Goal: Task Accomplishment & Management: Manage account settings

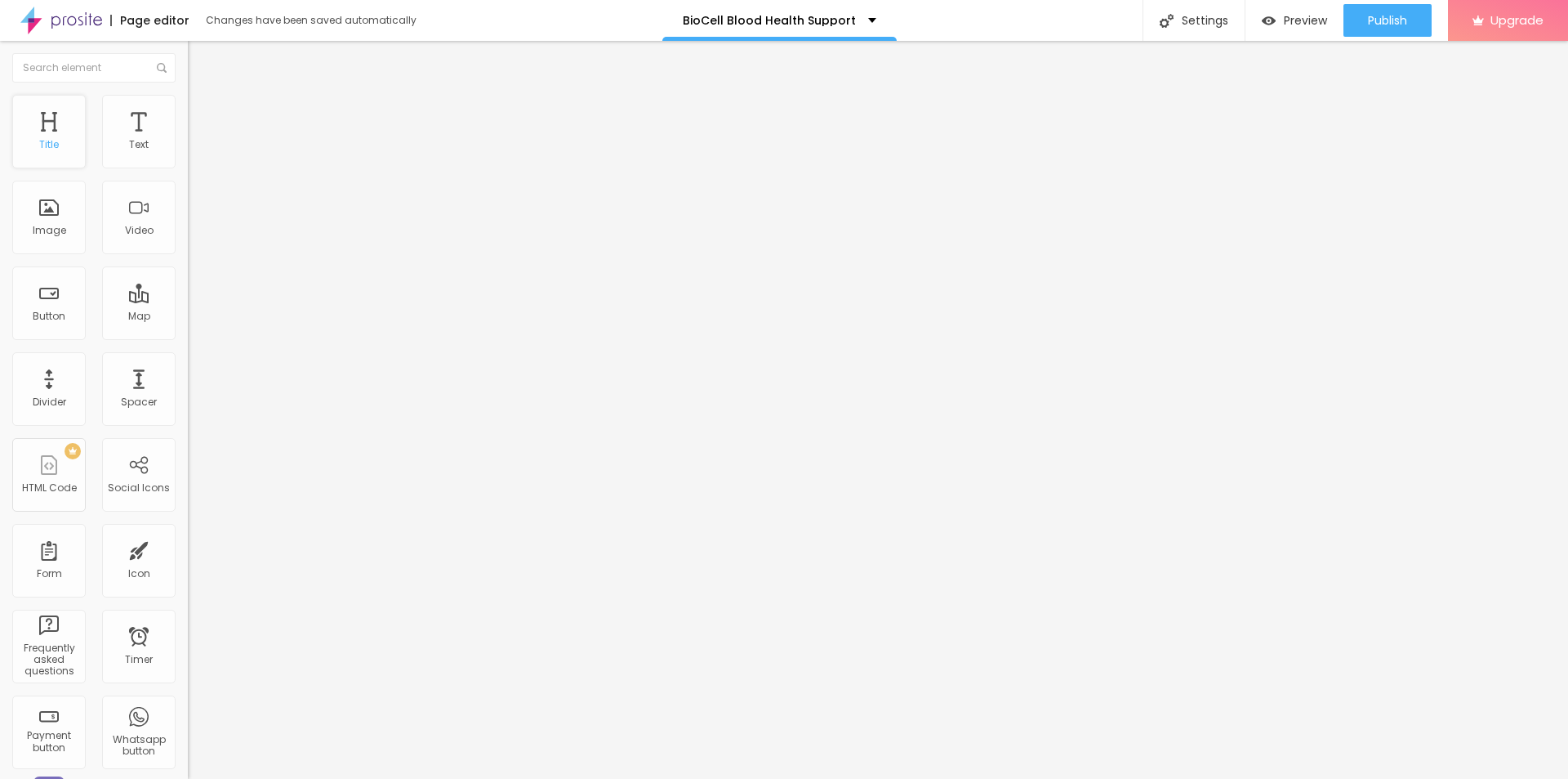
click at [19, 151] on div "Title" at bounding box center [49, 131] width 74 height 74
click at [196, 235] on icon "button" at bounding box center [199, 232] width 7 height 7
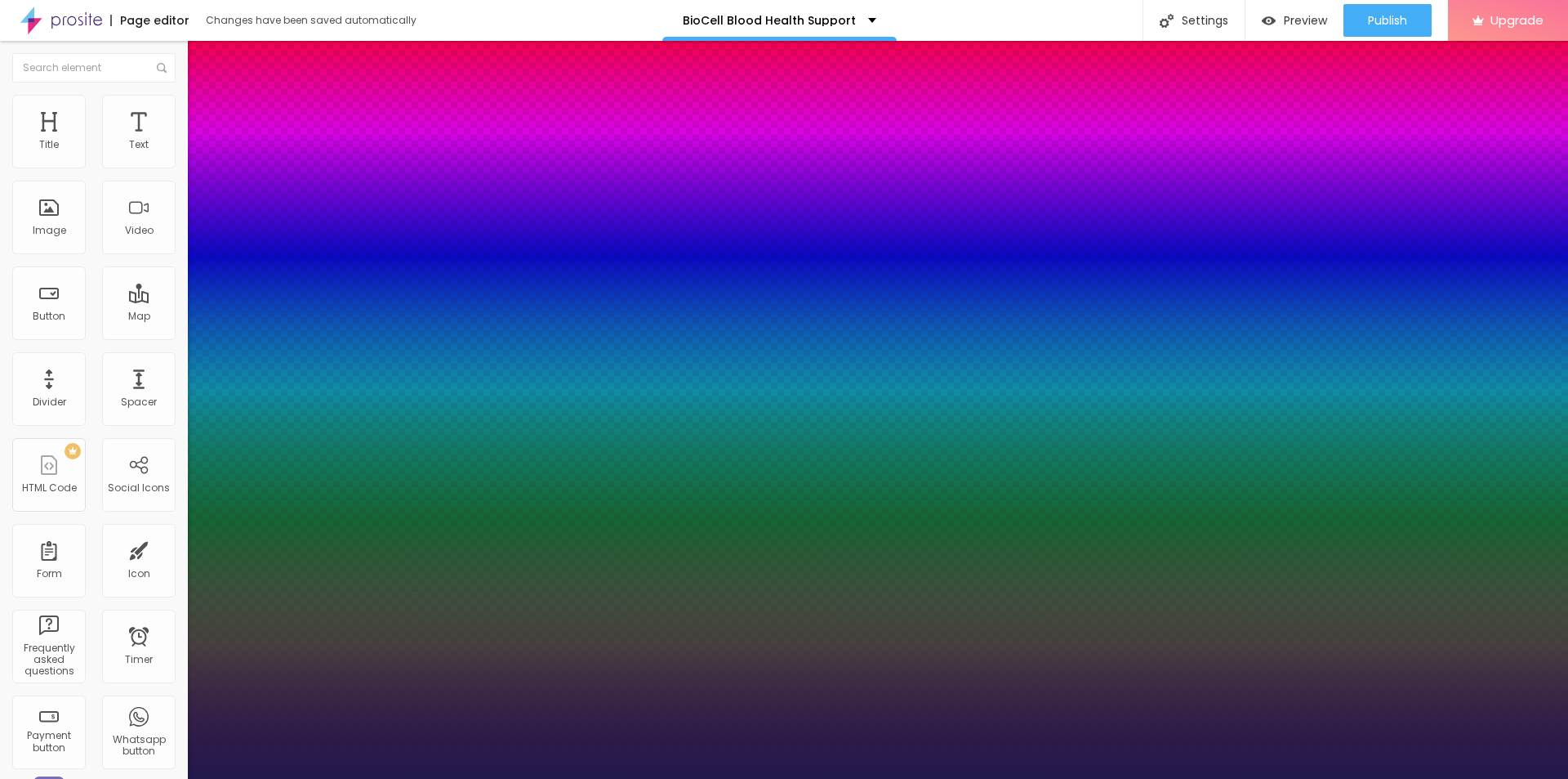
type input "1"
type input "31"
type input "1"
type input "33"
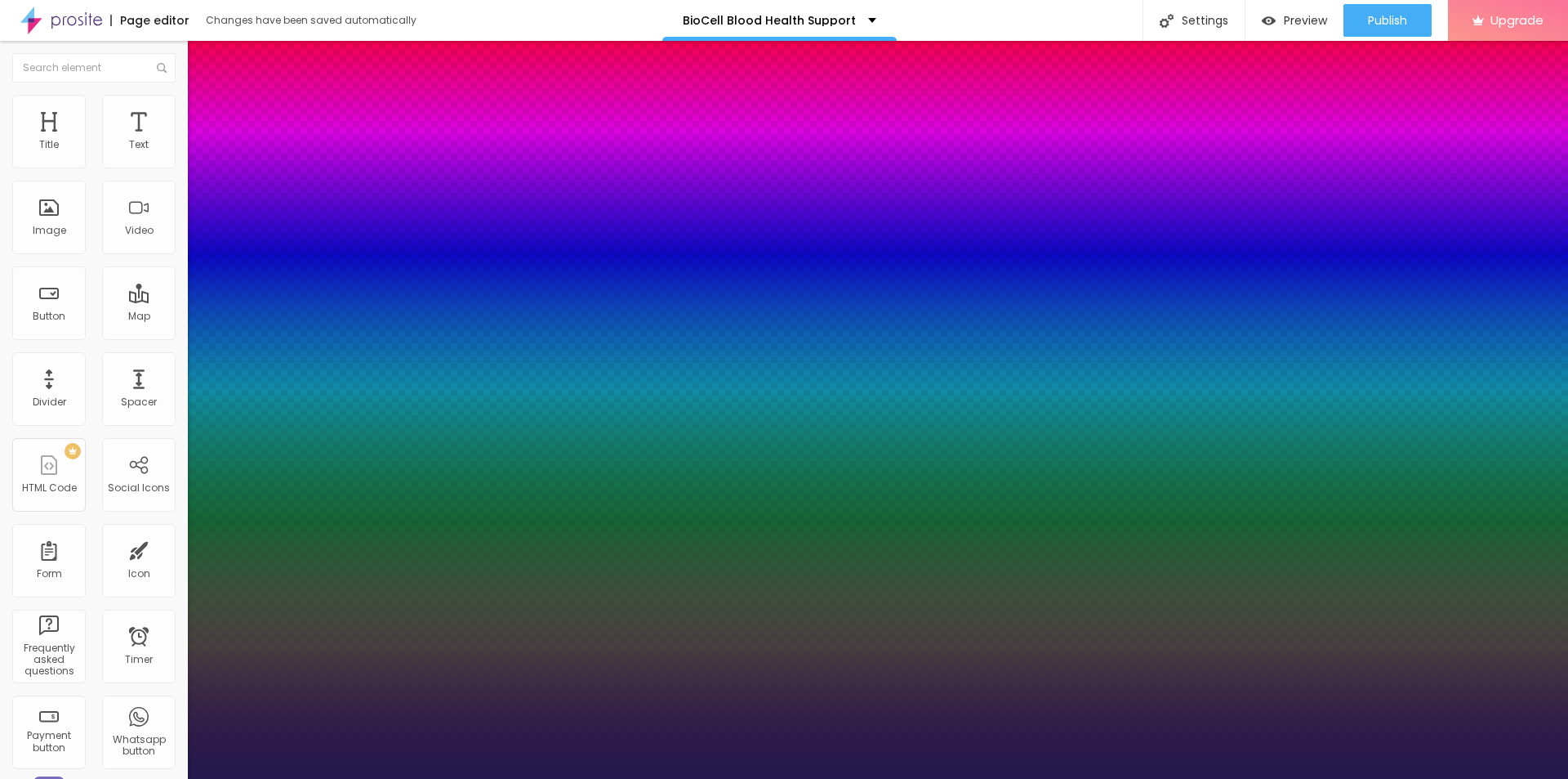
type input "33"
type input "1"
type input "34"
type input "1"
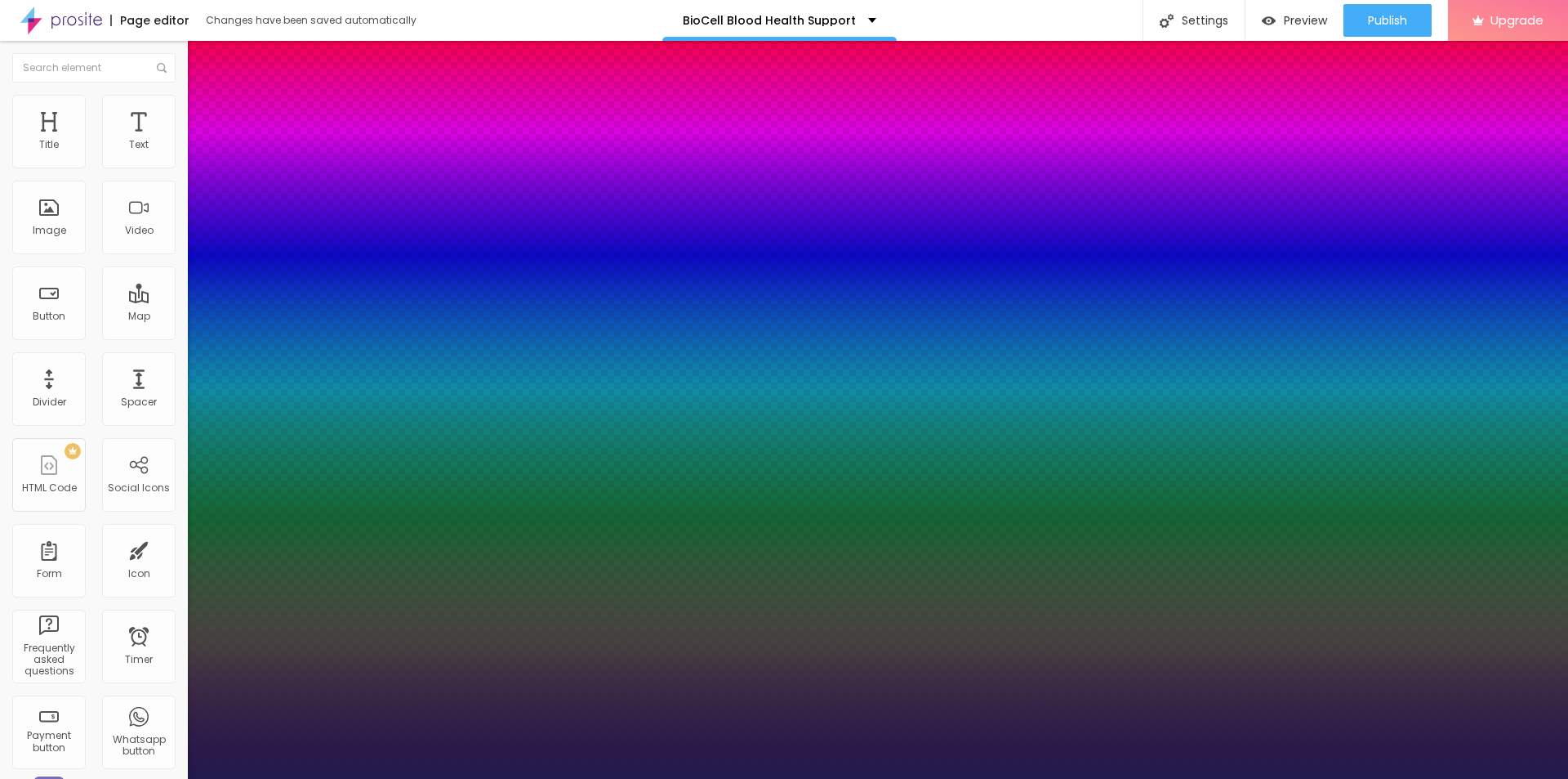
type input "35"
type input "1"
type input "39"
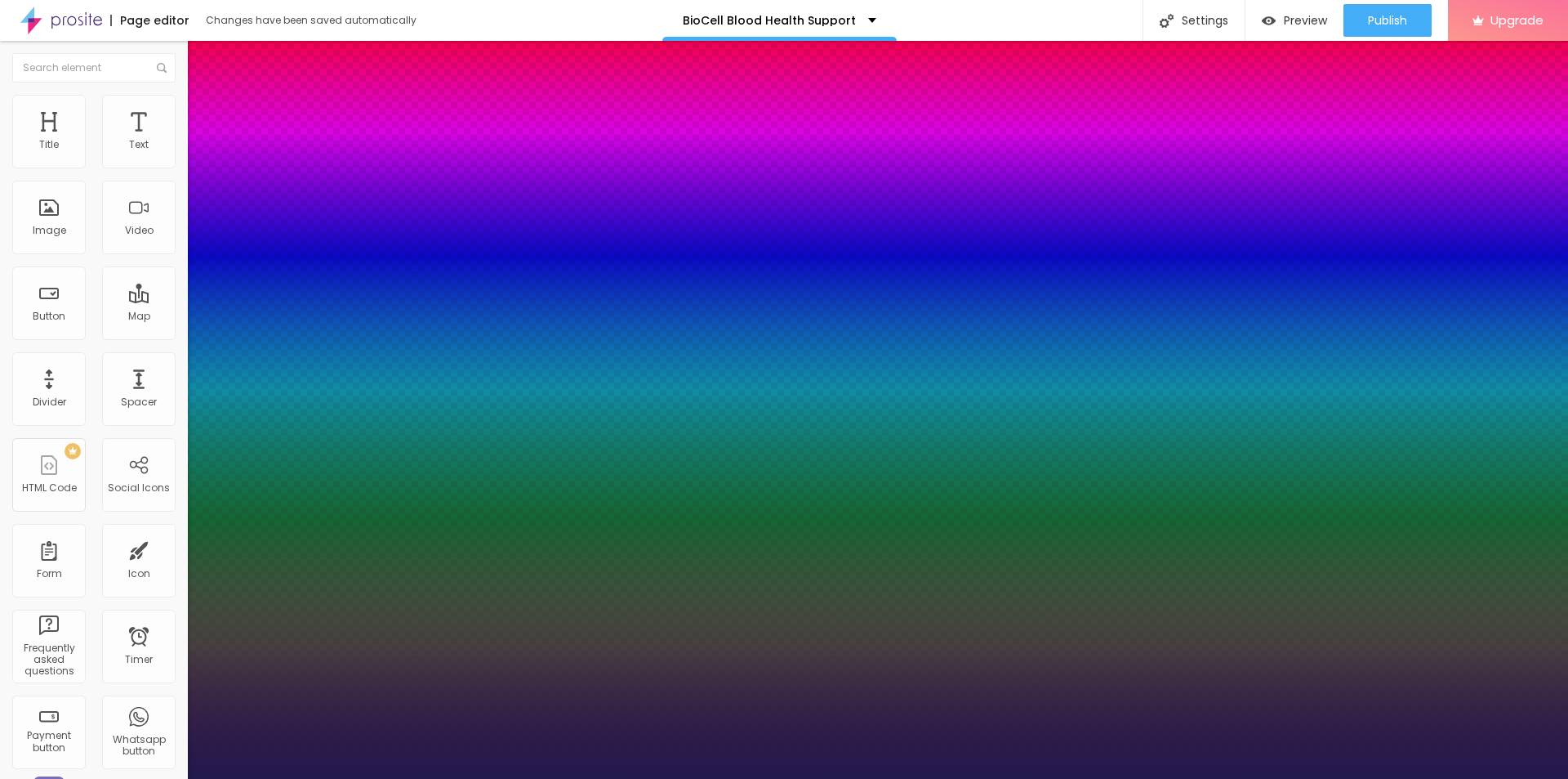
type input "1"
type input "40"
type input "1"
type input "43"
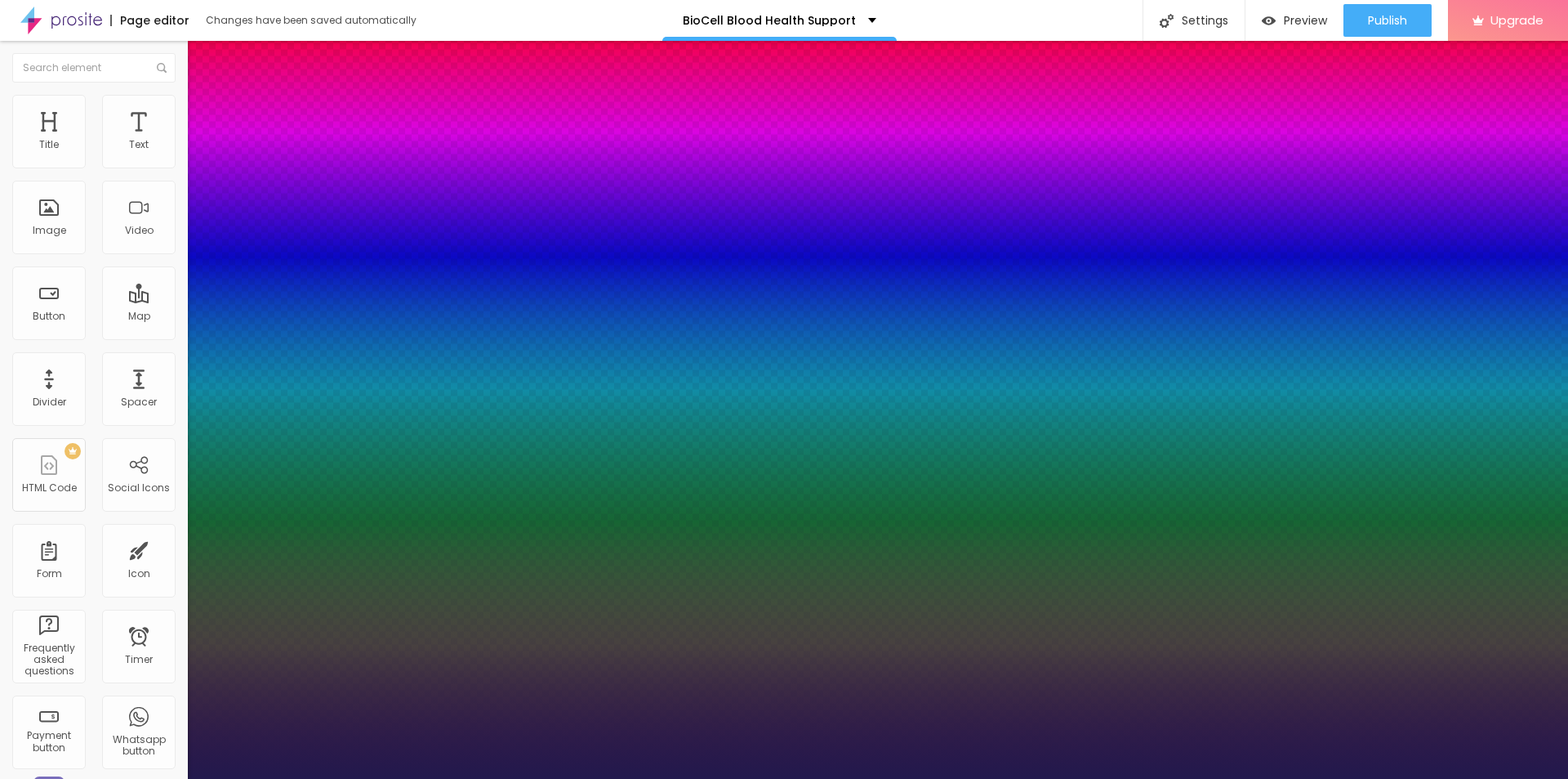
type input "43"
type input "1"
type input "40"
type input "1"
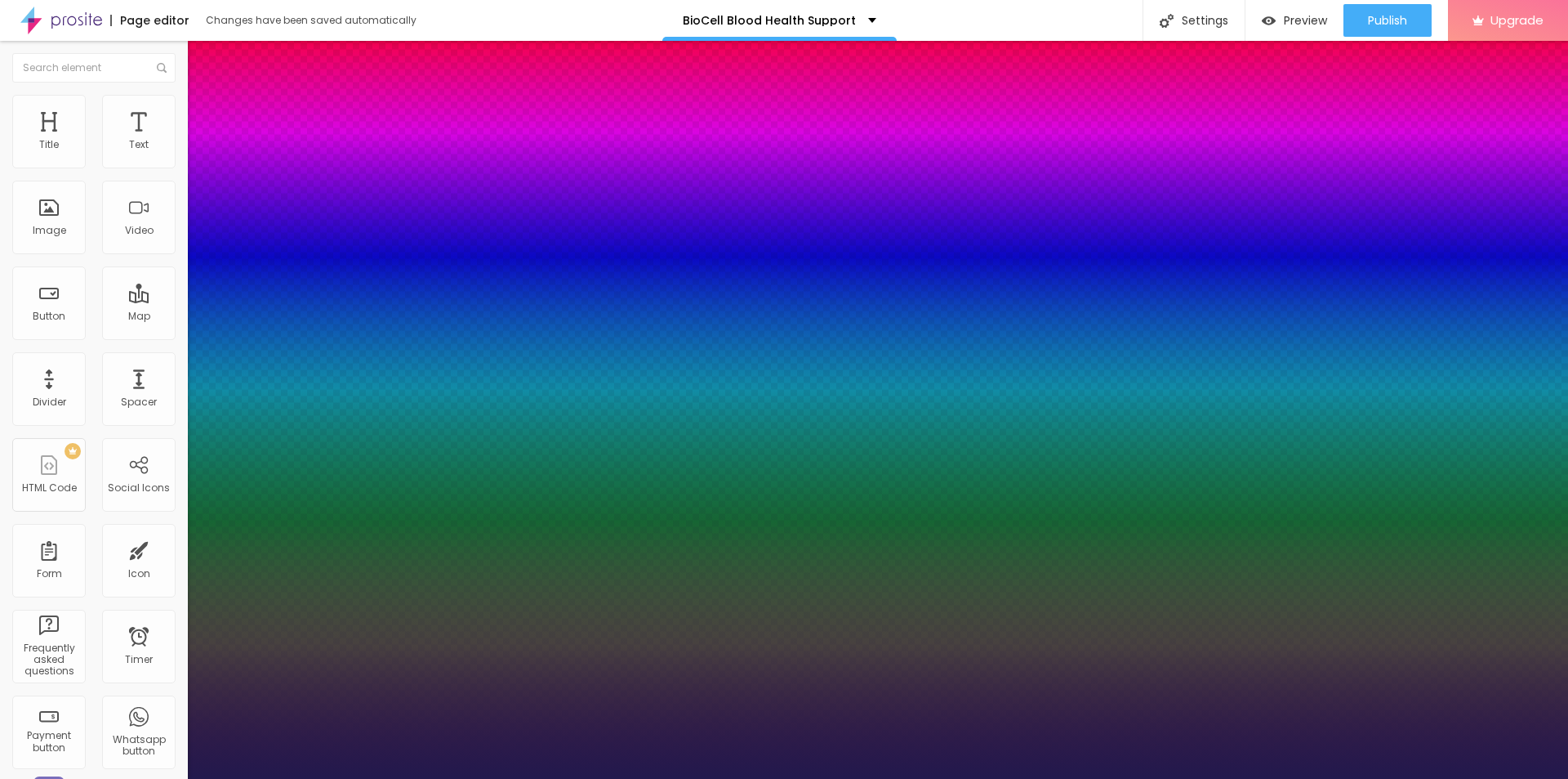
type input "39"
type input "1"
type input "38"
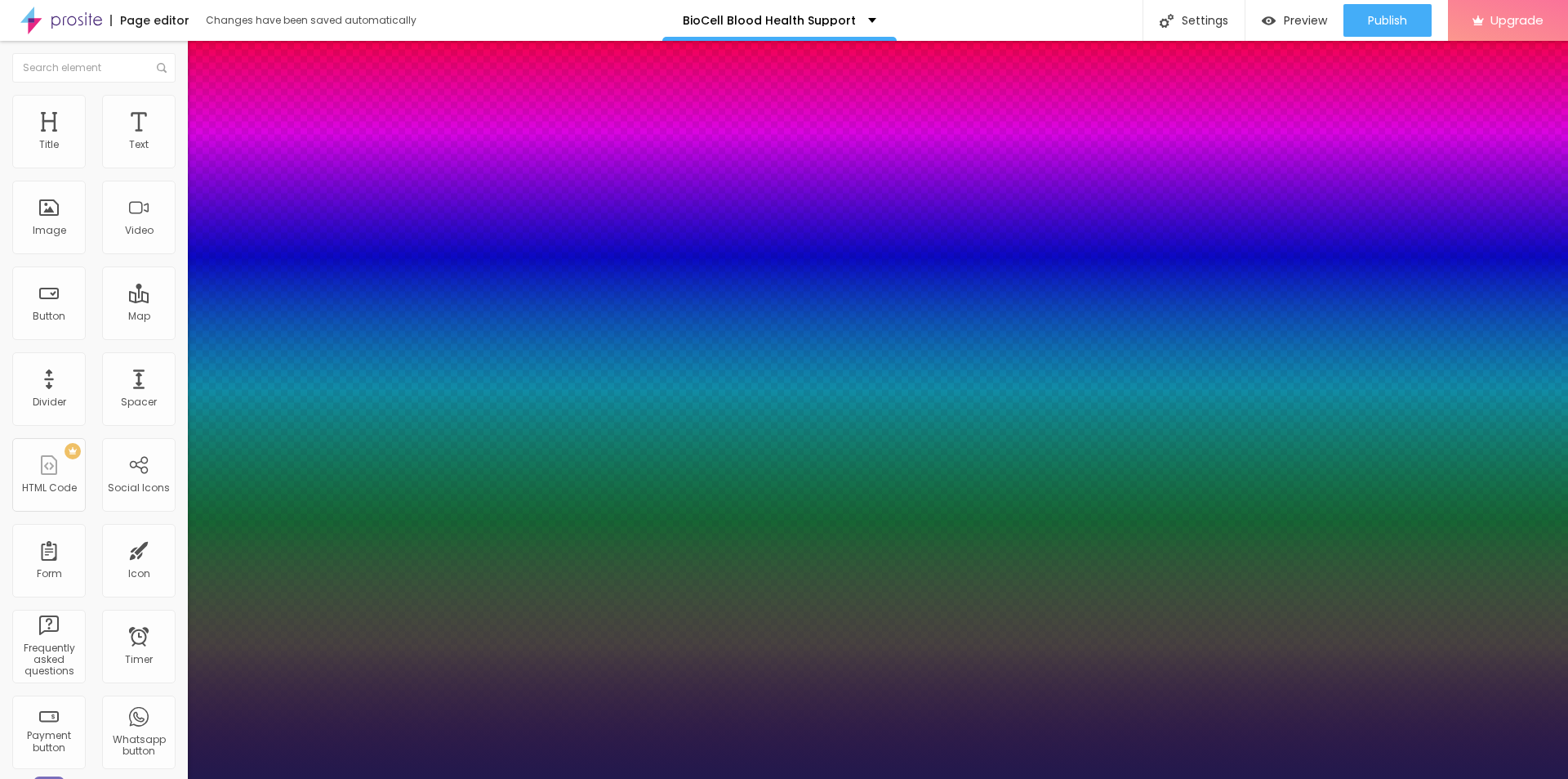
type input "1"
type input "37"
type input "1"
type input "36"
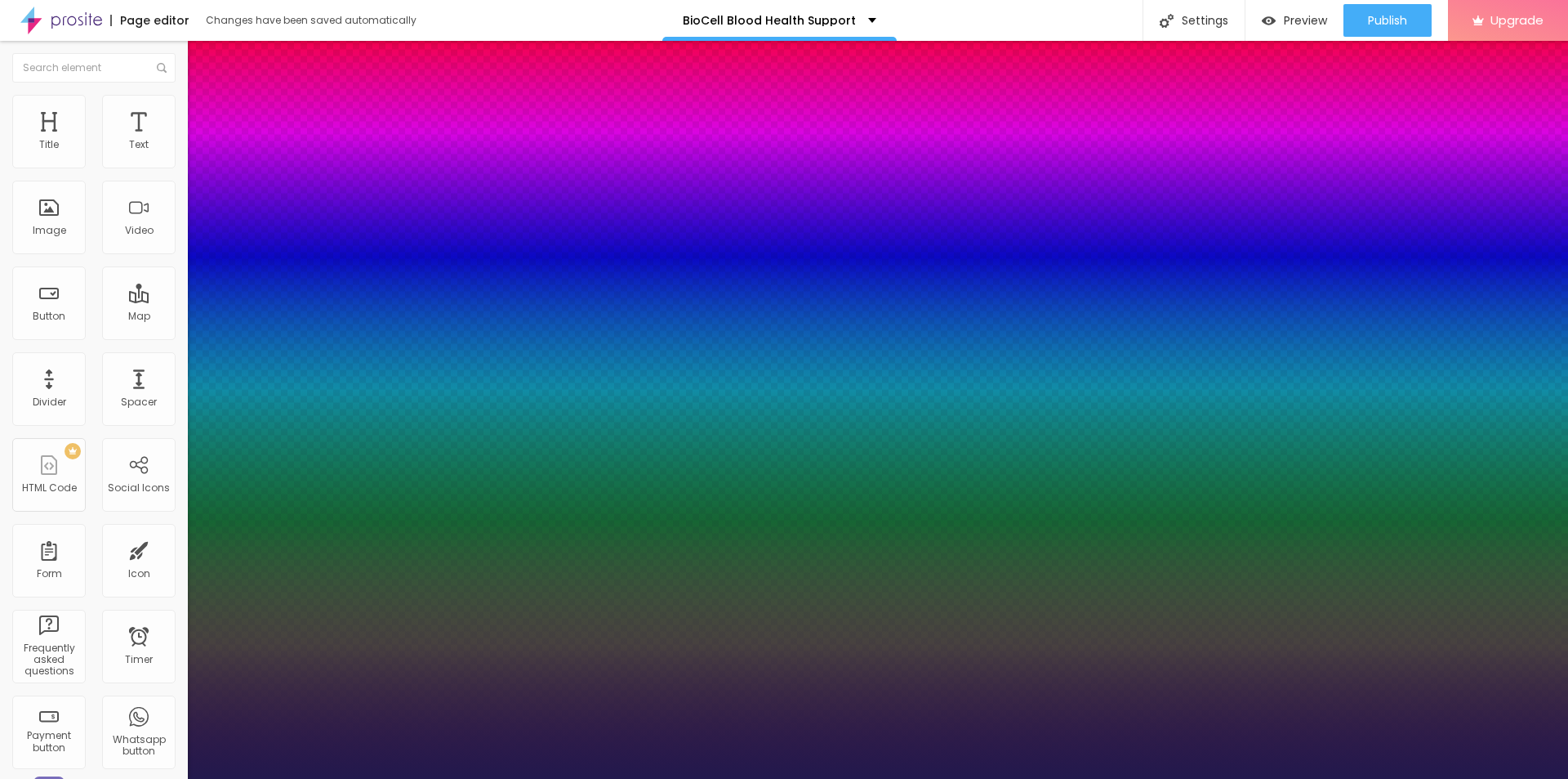
type input "36"
type input "1"
type input "35"
type input "1"
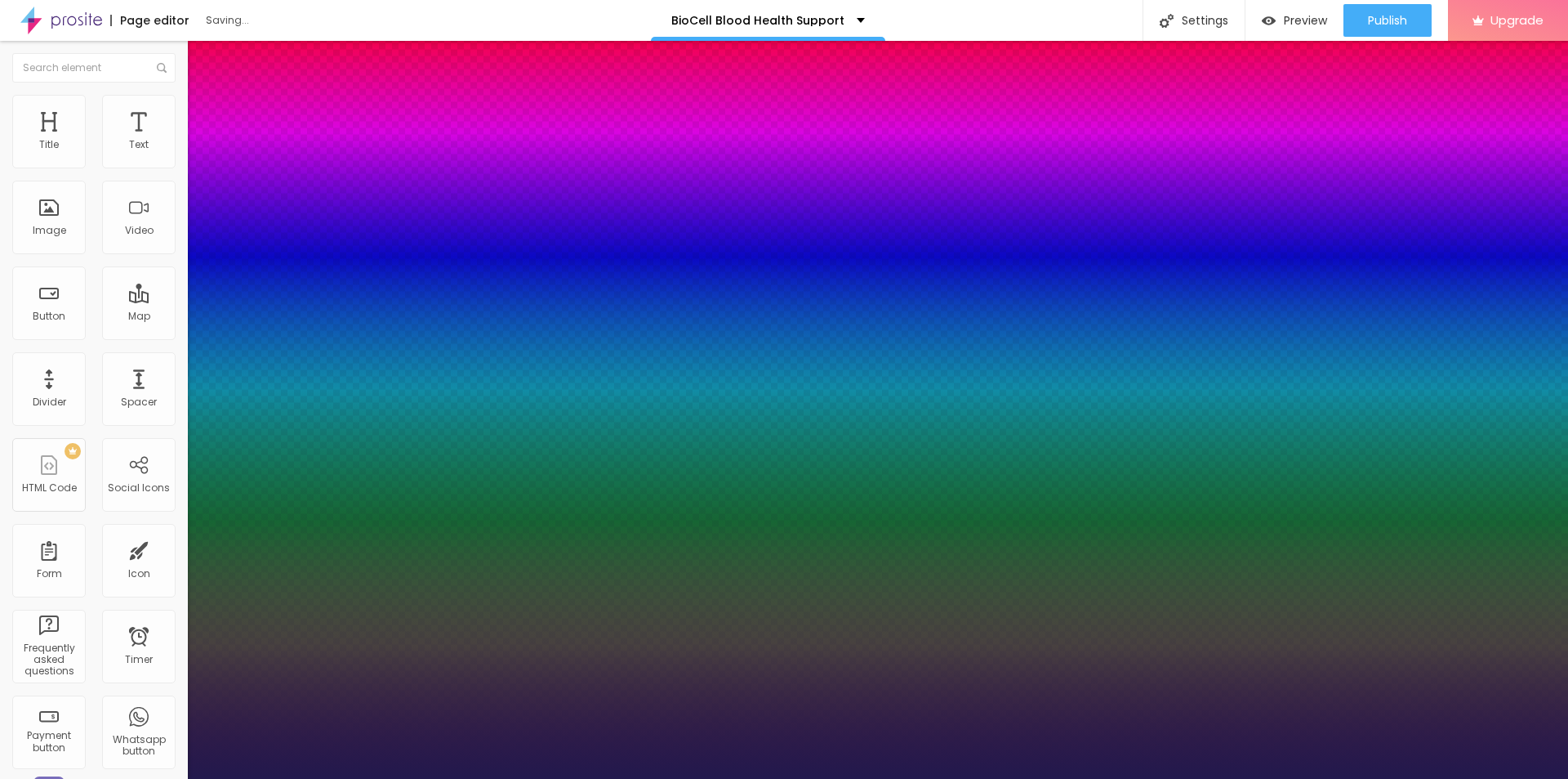
drag, startPoint x: 219, startPoint y: 462, endPoint x: 245, endPoint y: 464, distance: 26.1
type input "35"
click at [782, 778] on div at bounding box center [784, 779] width 1568 height 0
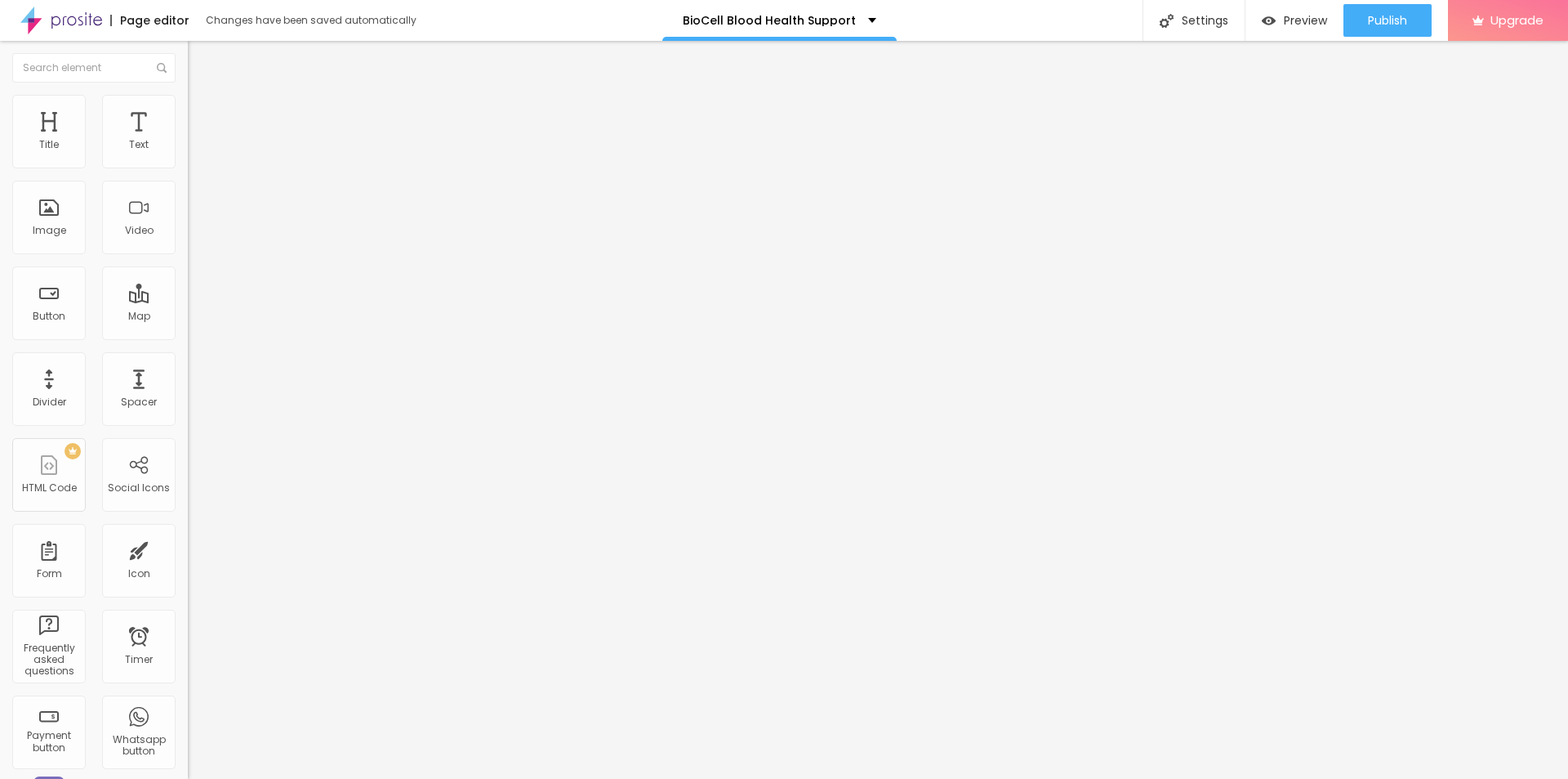
click at [188, 141] on span "Add image" at bounding box center [222, 133] width 67 height 14
click at [188, 165] on input "text" at bounding box center [286, 157] width 196 height 17
paste input "BioCell Blood Health Support"
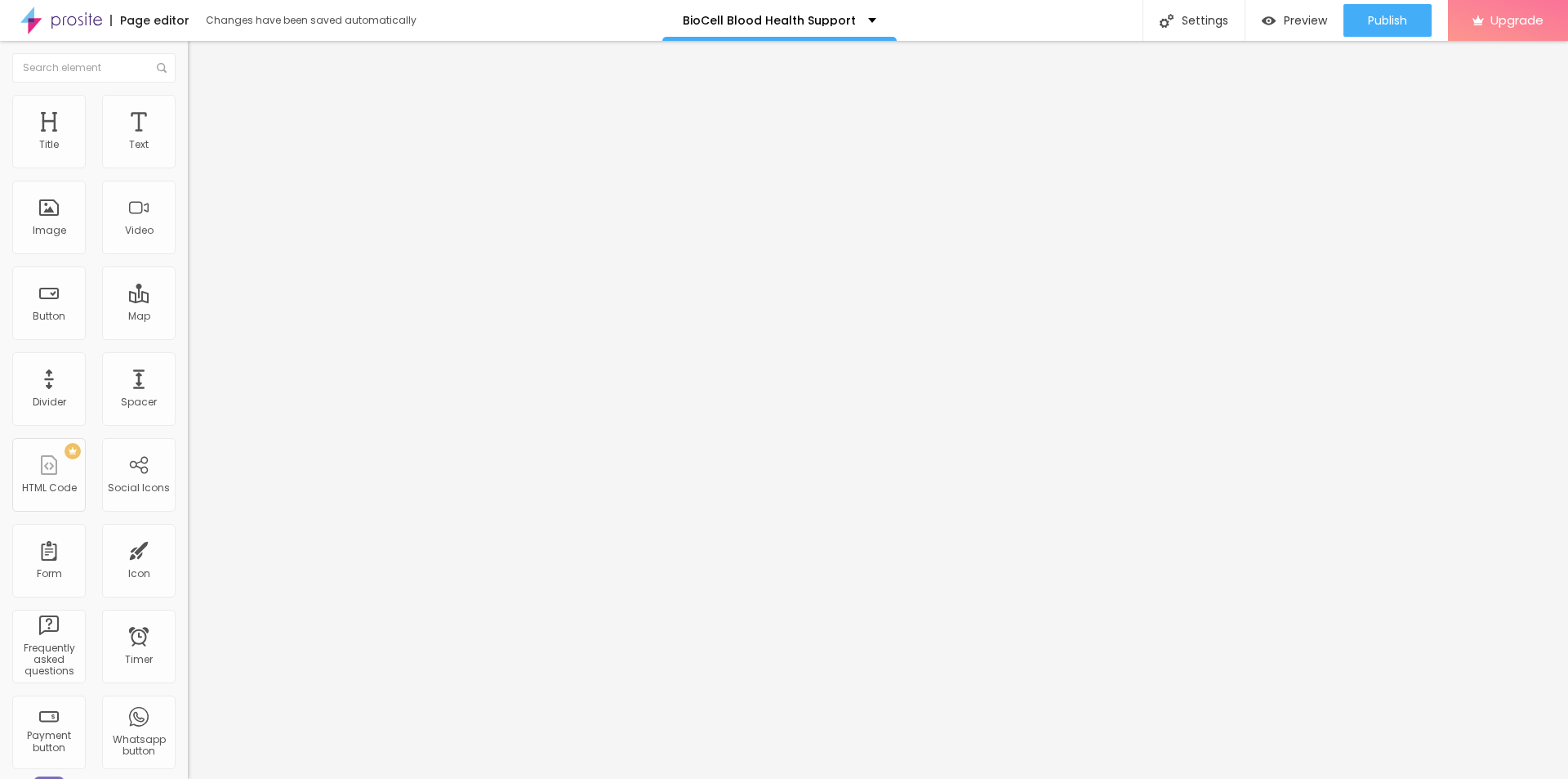
type input "BioCell Blood Health Support"
click at [188, 335] on input "https://" at bounding box center [286, 327] width 196 height 17
paste input "[DOMAIN_NAME][URL]"
type input "[URL][DOMAIN_NAME]"
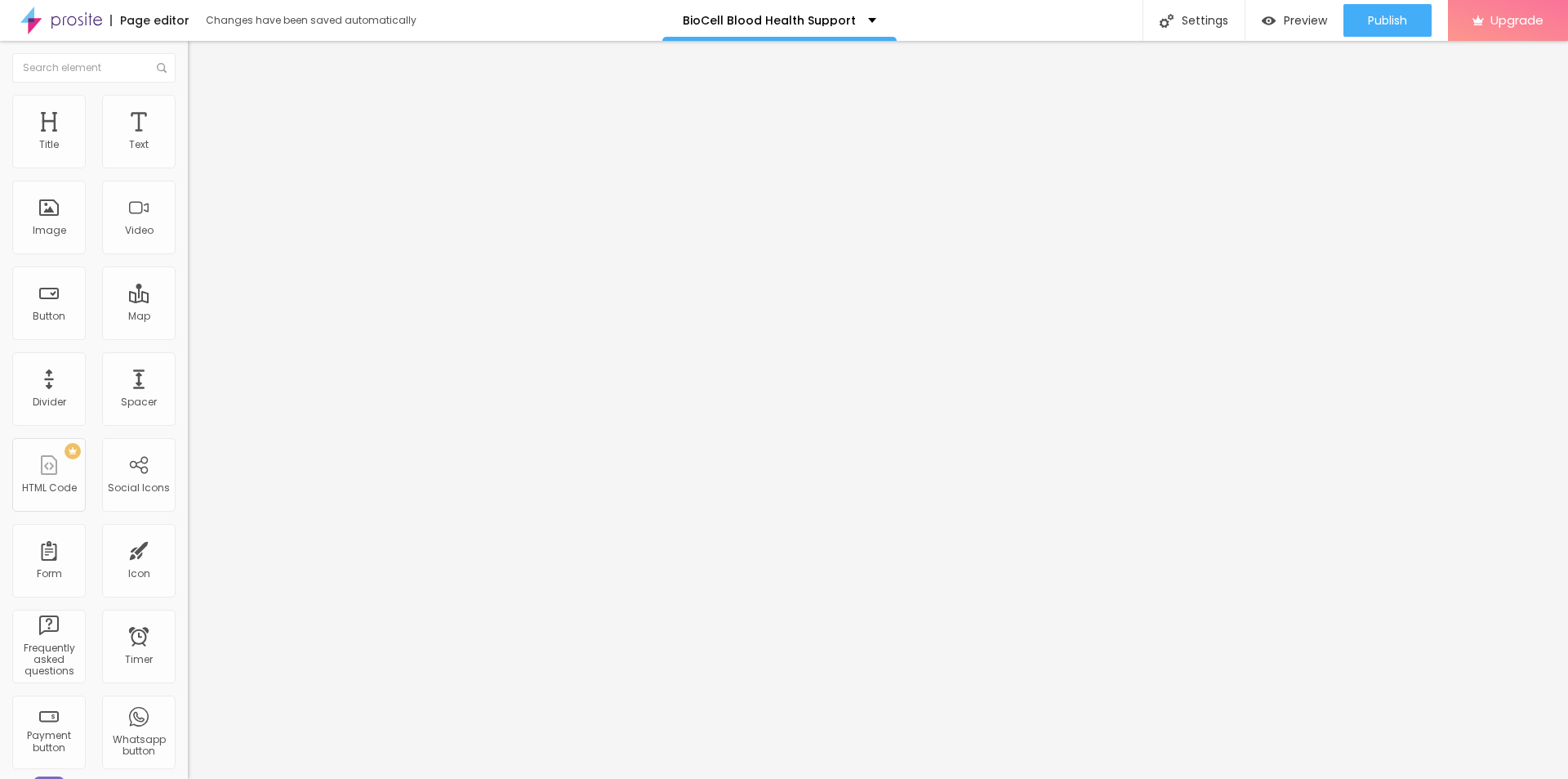
scroll to position [0, 0]
click at [188, 104] on li "Style" at bounding box center [282, 103] width 188 height 17
drag, startPoint x: 169, startPoint y: 170, endPoint x: 110, endPoint y: 174, distance: 59.1
click at [188, 169] on div at bounding box center [282, 162] width 188 height 15
type input "95"
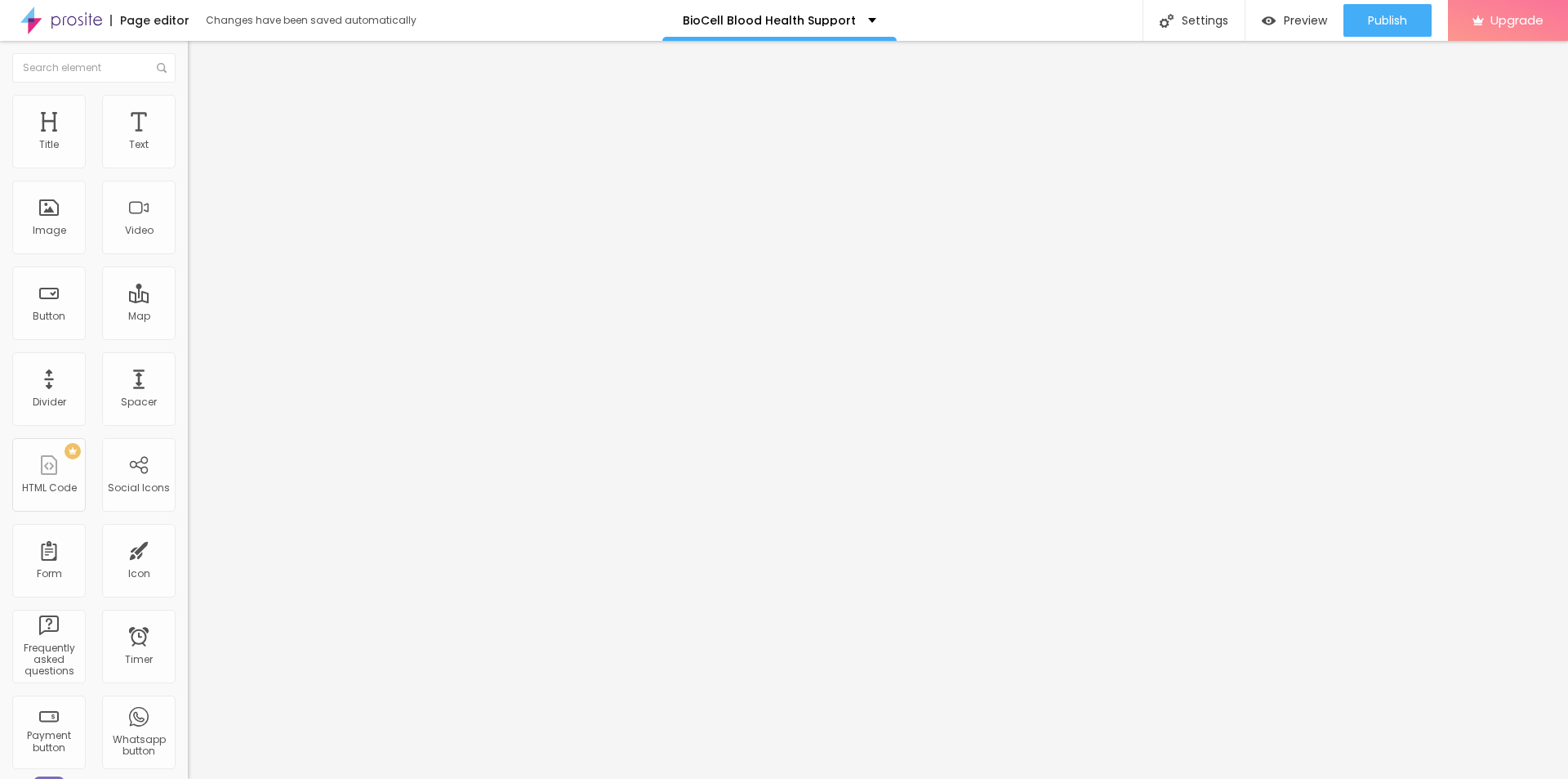
type input "95"
type input "85"
type input "80"
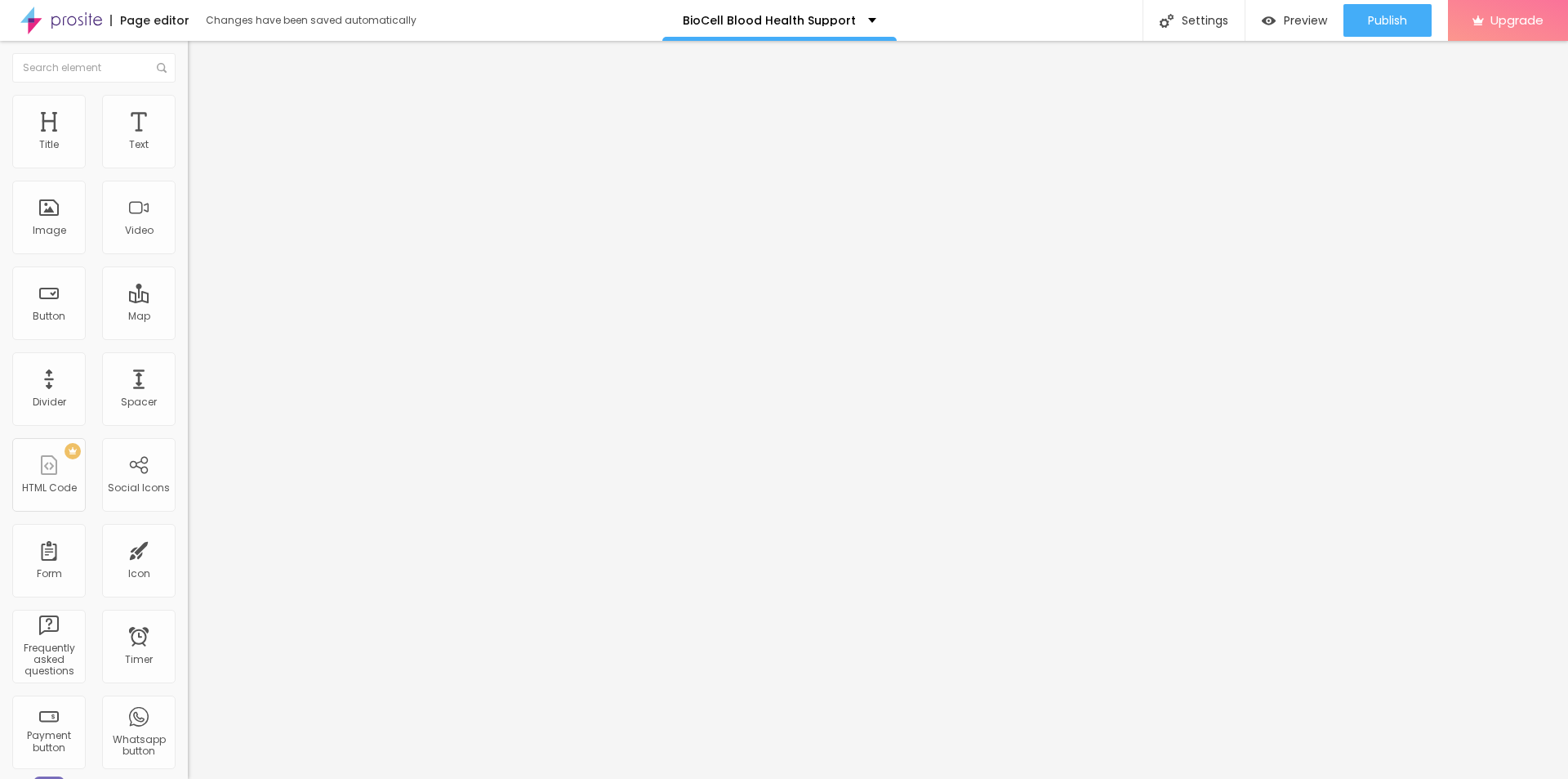
type input "75"
type input "70"
drag, startPoint x: 161, startPoint y: 173, endPoint x: 121, endPoint y: 171, distance: 40.0
type input "70"
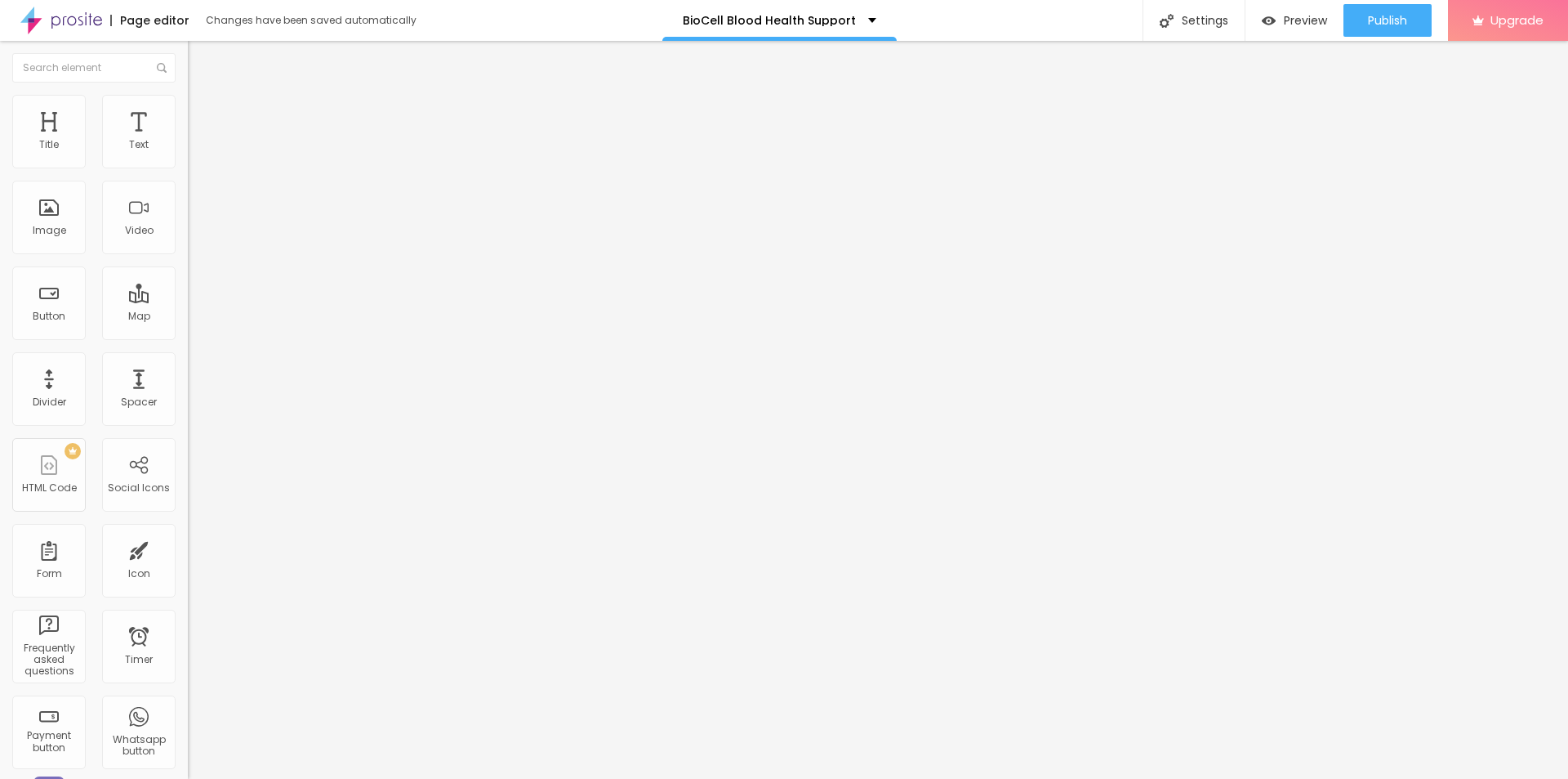
click at [188, 167] on input "range" at bounding box center [241, 161] width 105 height 13
click at [196, 151] on icon "button" at bounding box center [199, 147] width 7 height 7
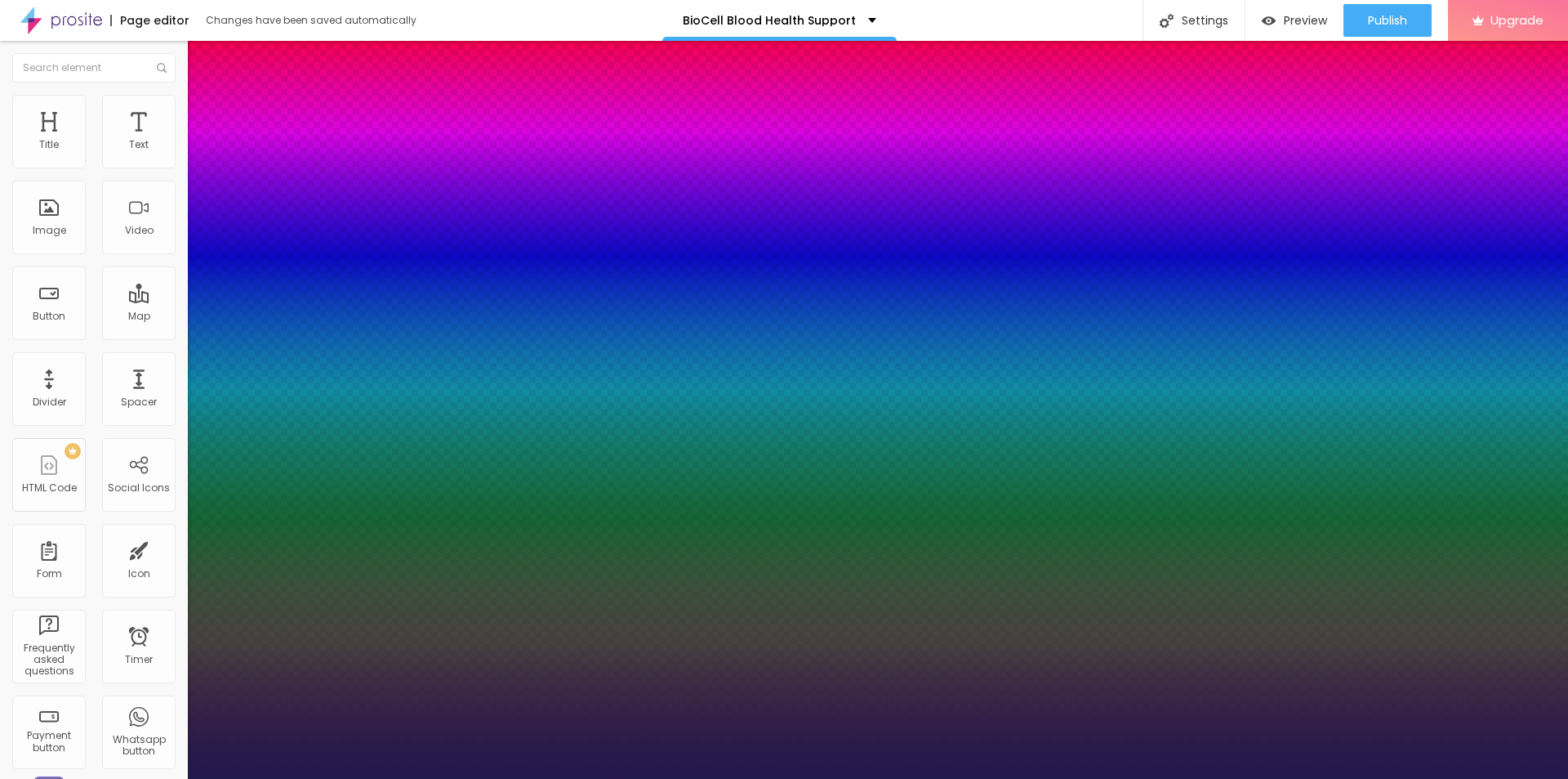
type input "1"
type input "20"
type input "1"
type input "22"
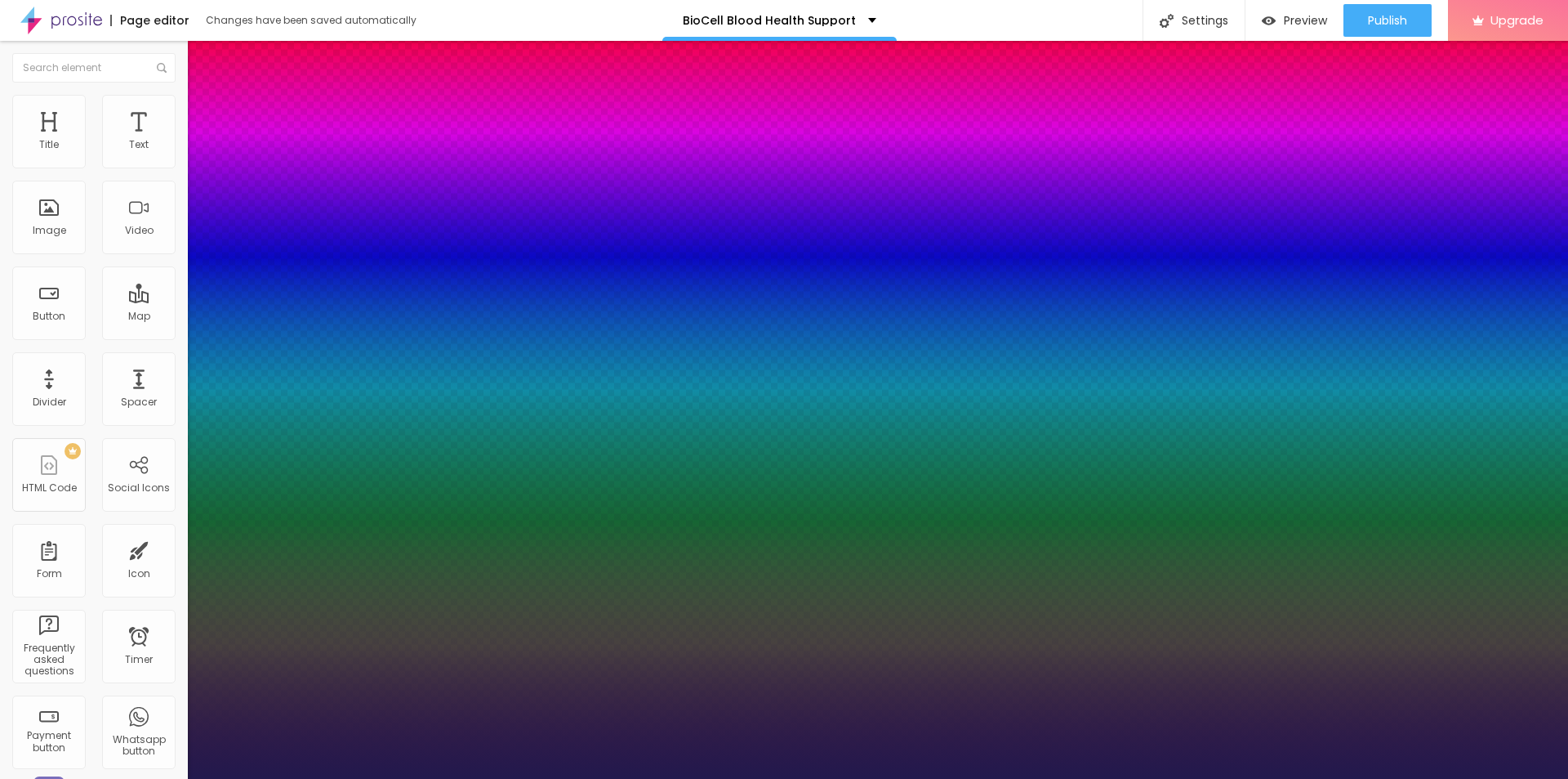
type input "22"
type input "1"
type input "21"
type input "1"
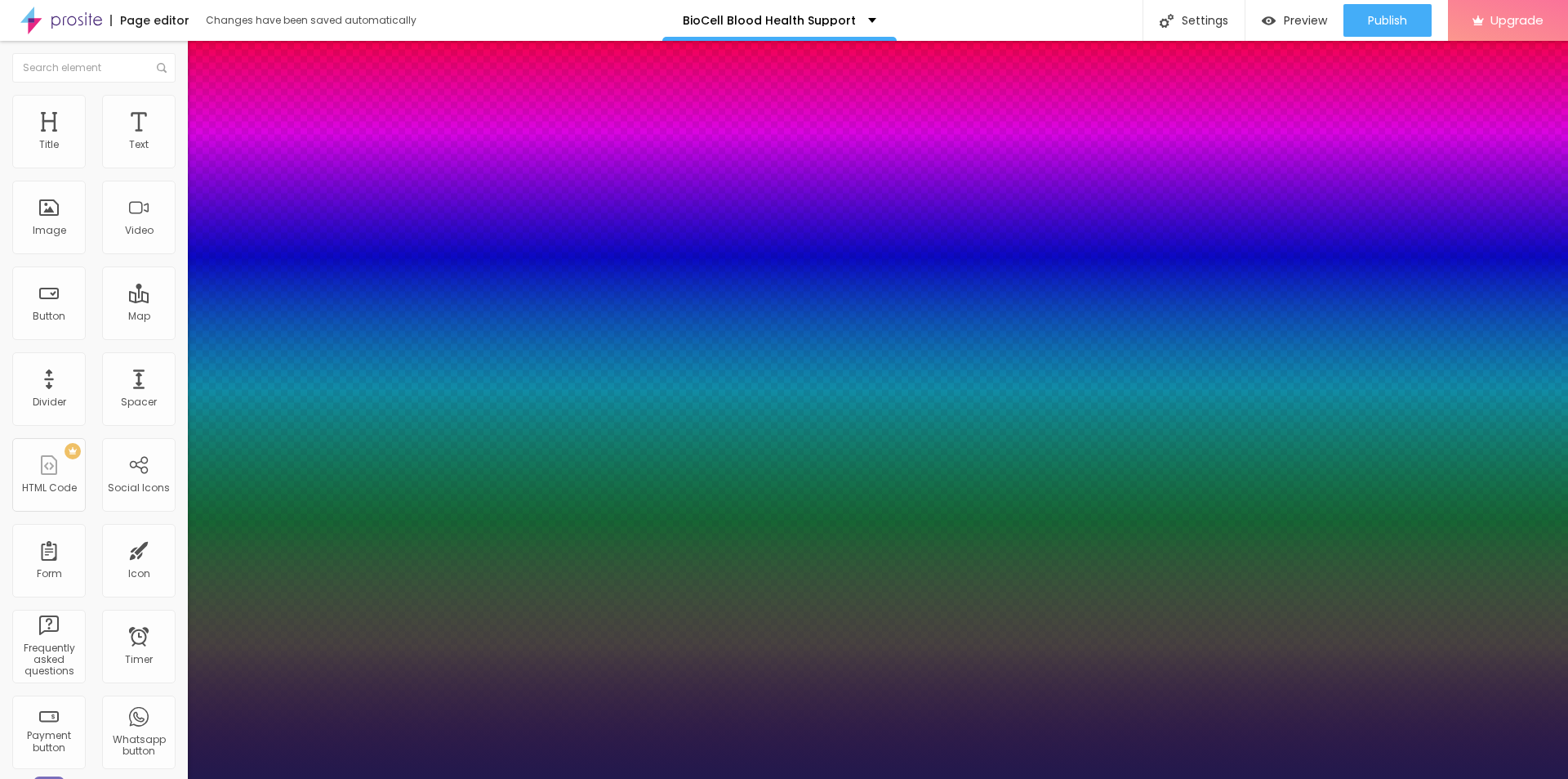
type input "20"
type input "1"
type input "19"
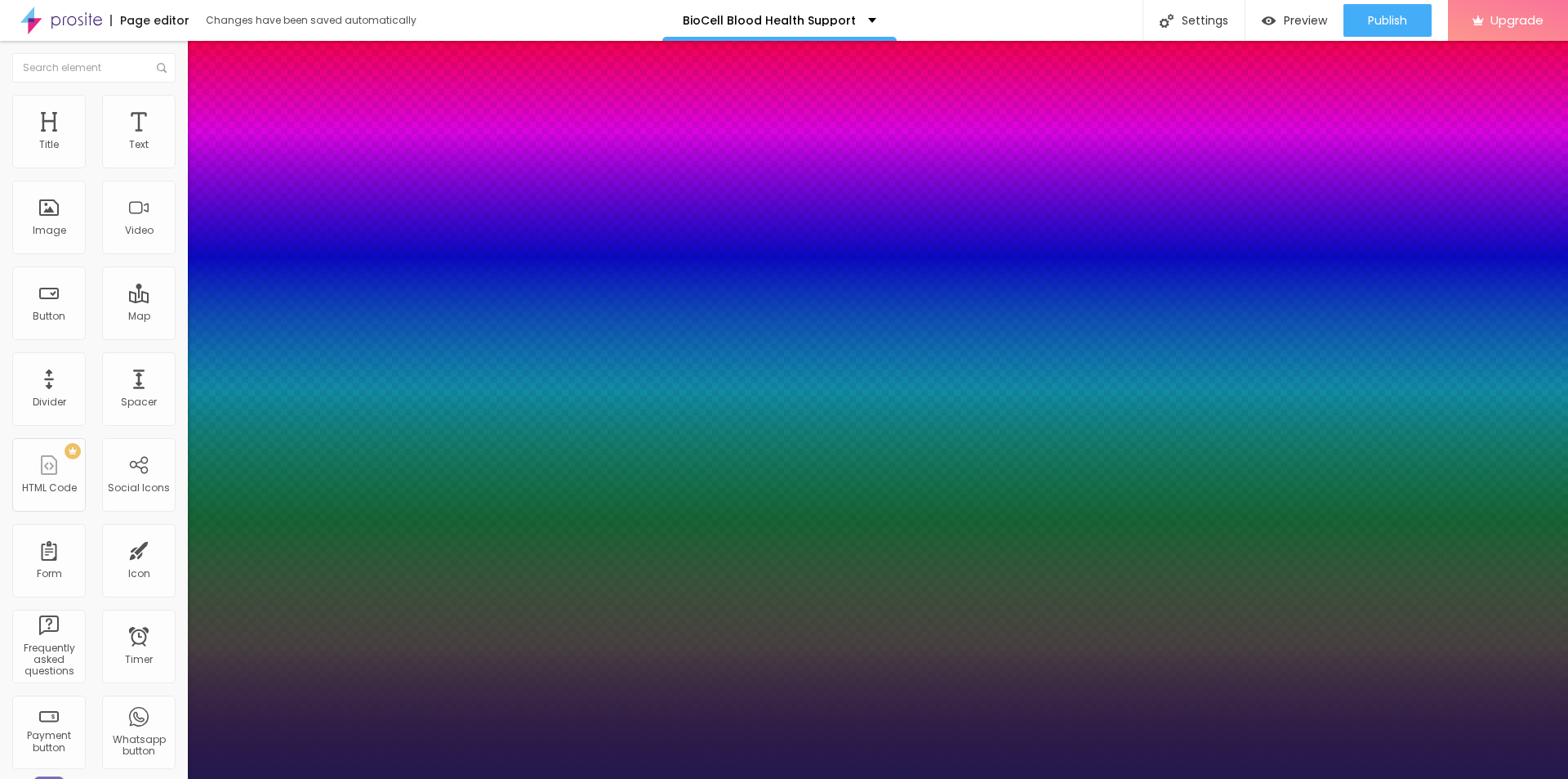
type input "1"
type input "19"
click at [329, 778] on div at bounding box center [784, 779] width 1568 height 0
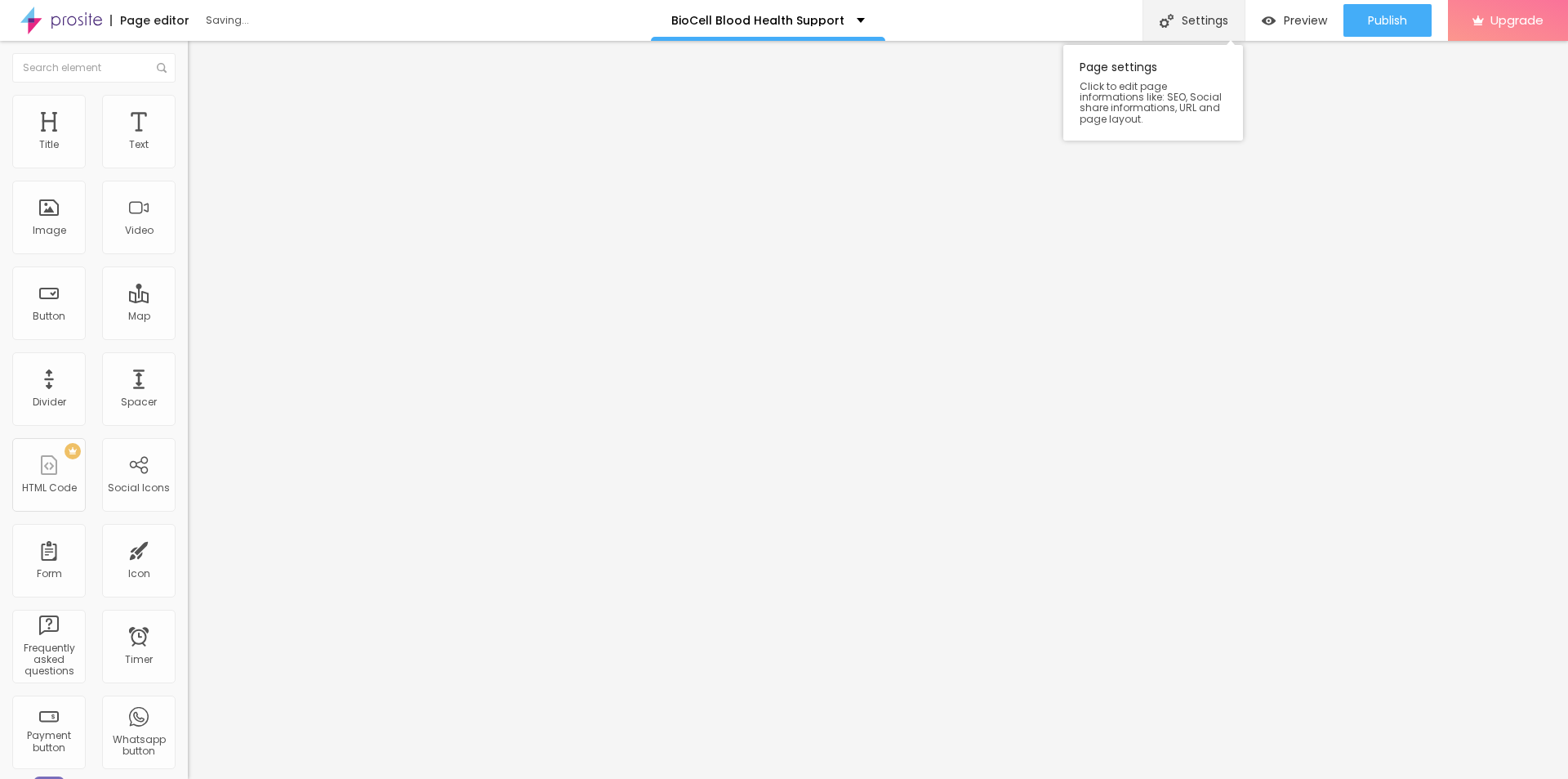
click at [1214, 14] on div "Settings" at bounding box center [1193, 20] width 102 height 41
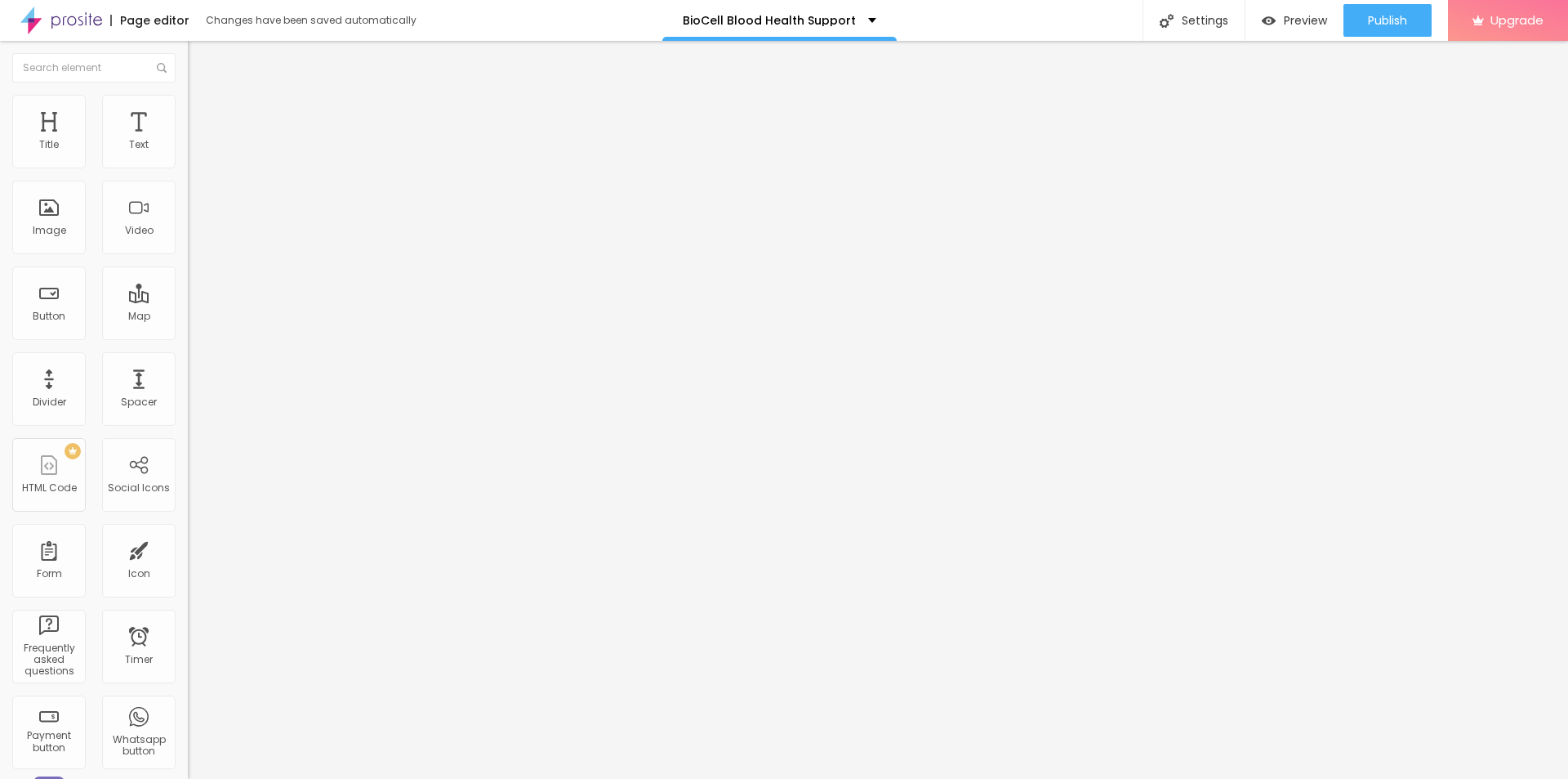
paste input "BioCell Blood Health Support"
paste input "(Official™)- How To Order?"
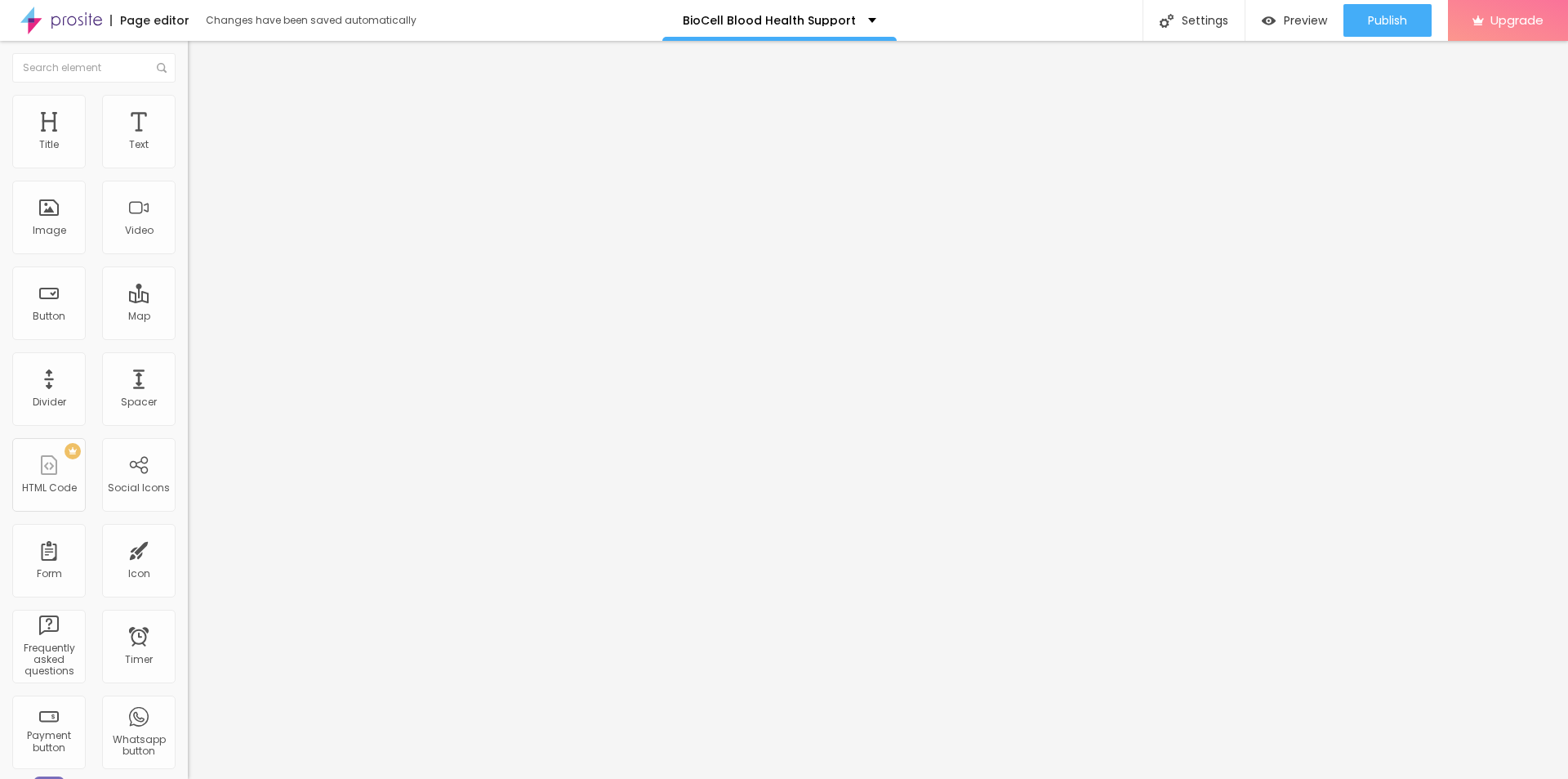
type input "BioCell Blood Health Support (Official™)- How To Order?"
copy div "SEO Add Title, Description and keywords to help Google and other search engines…"
drag, startPoint x: 728, startPoint y: 418, endPoint x: 592, endPoint y: 416, distance: 136.0
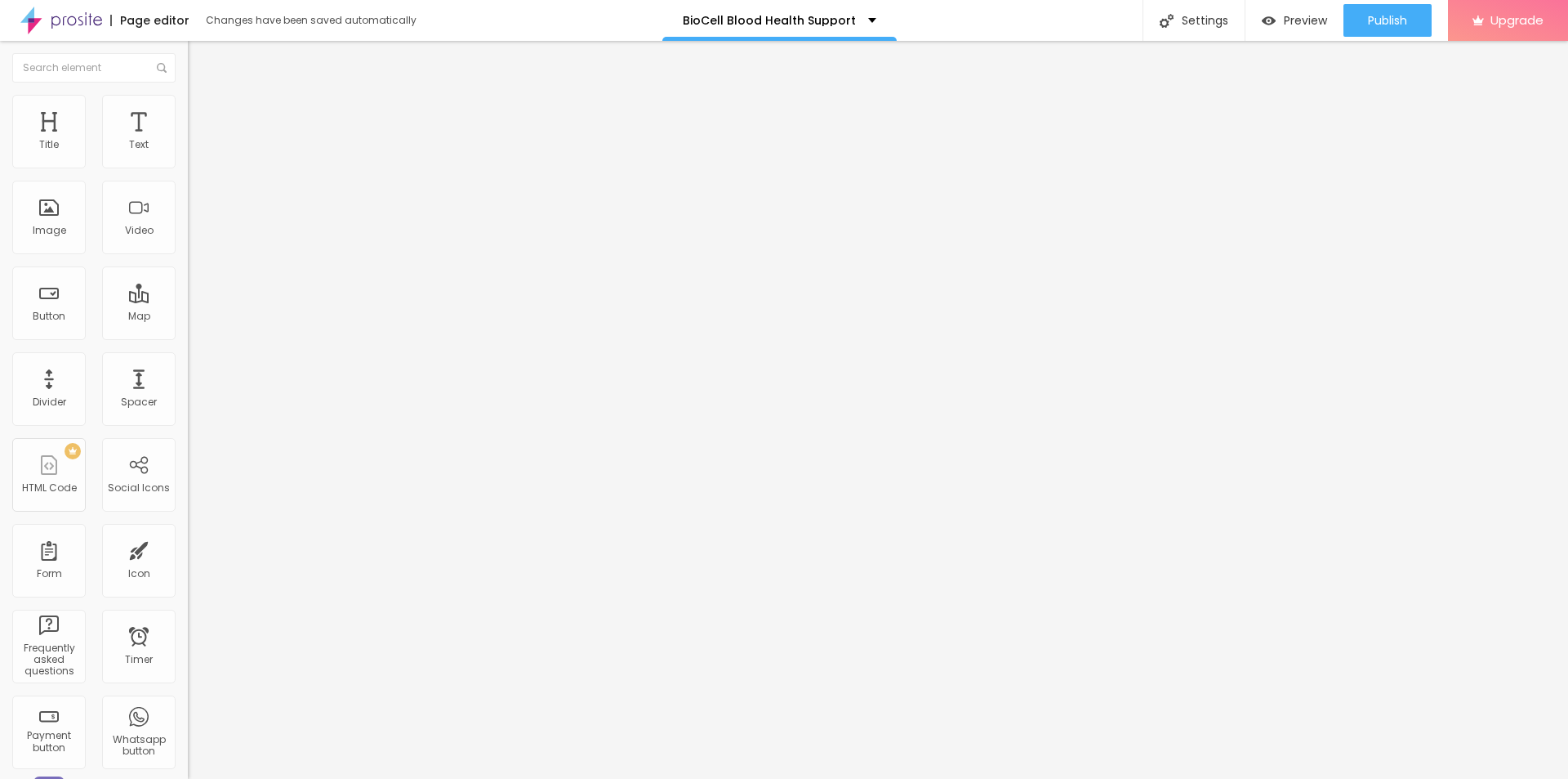
paste textarea "Bio Cell Blood Pressure is a natural supplement that supports healthy blood pre…"
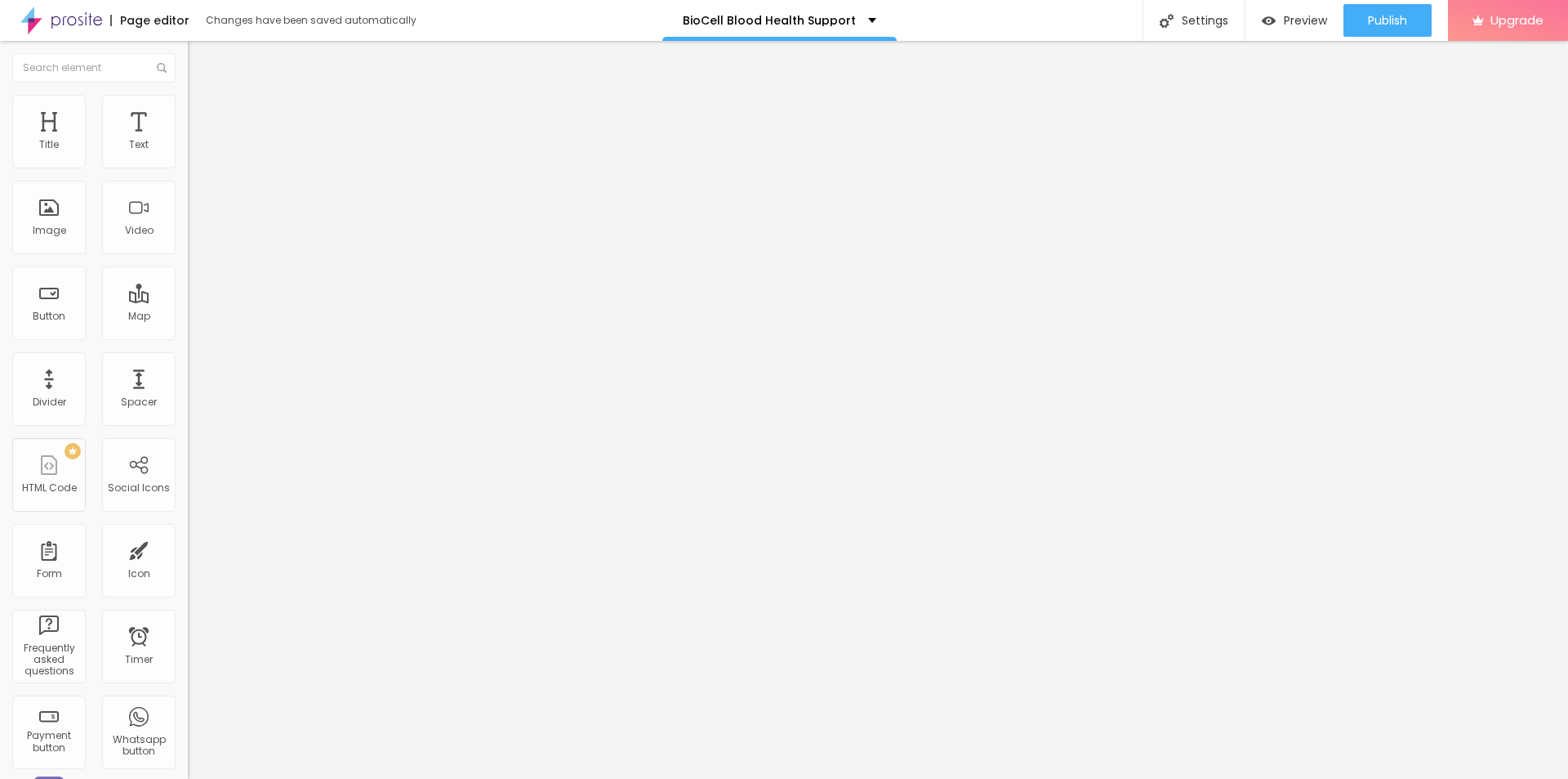
type textarea "Bio Cell Blood Pressure is a natural supplement that supports healthy blood pre…"
drag, startPoint x: 799, startPoint y: 381, endPoint x: 581, endPoint y: 379, distance: 218.0
paste textarea "BioCell Blood Health Support"
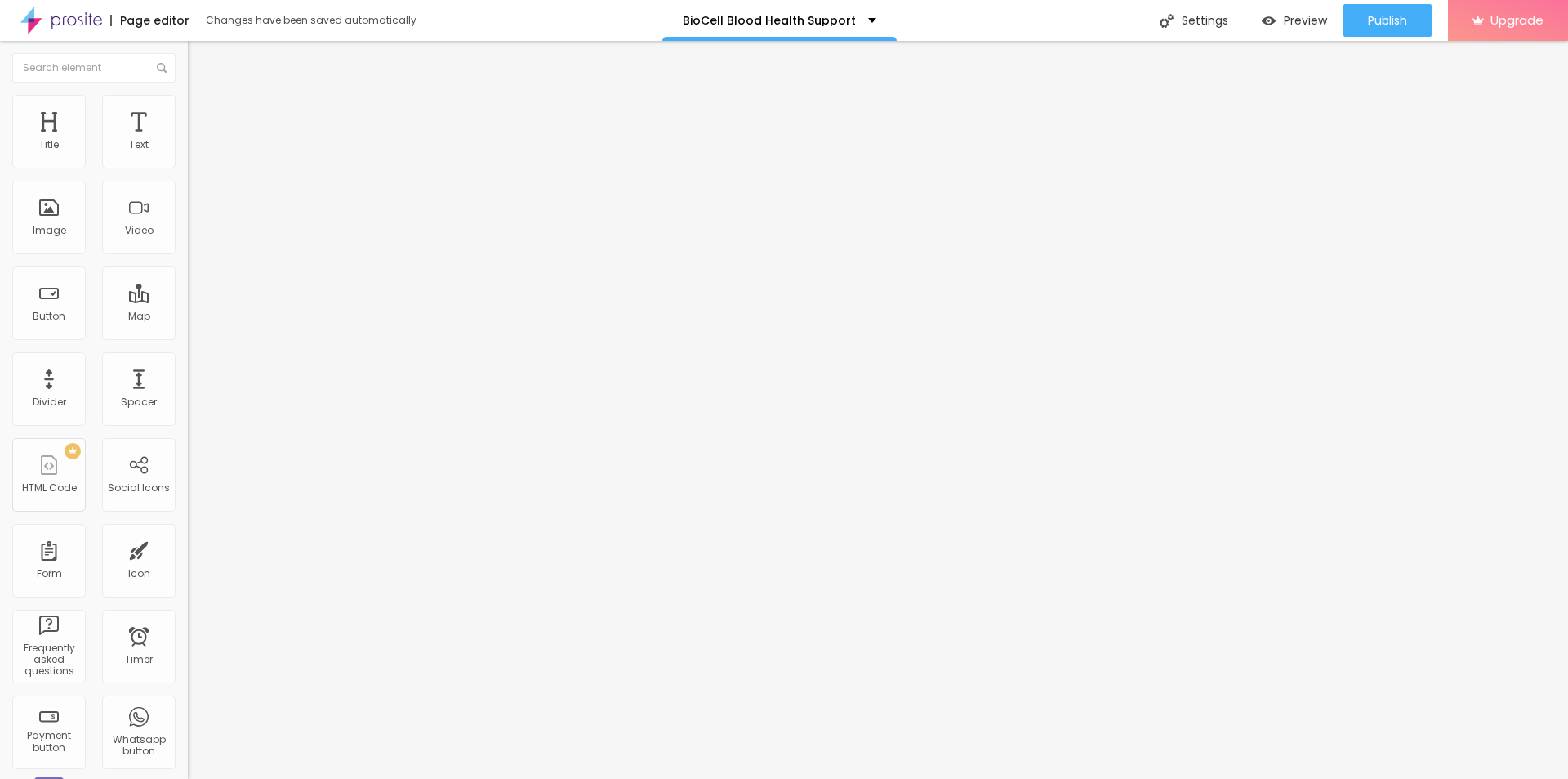
type textarea "BioCell Blood Health Support"
click at [1397, 28] on div "Publish" at bounding box center [1387, 20] width 39 height 33
click at [1293, 113] on link "View page" at bounding box center [1341, 114] width 147 height 11
